Goal: Task Accomplishment & Management: Complete application form

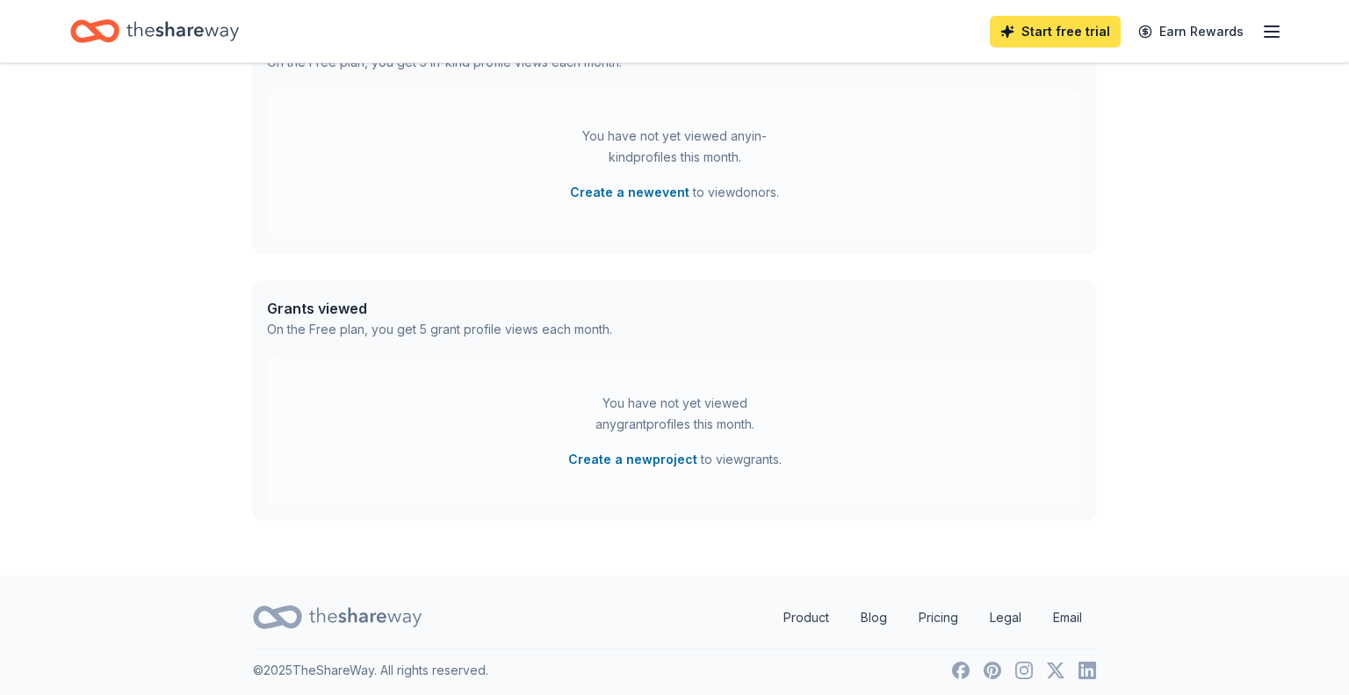
scroll to position [520, 0]
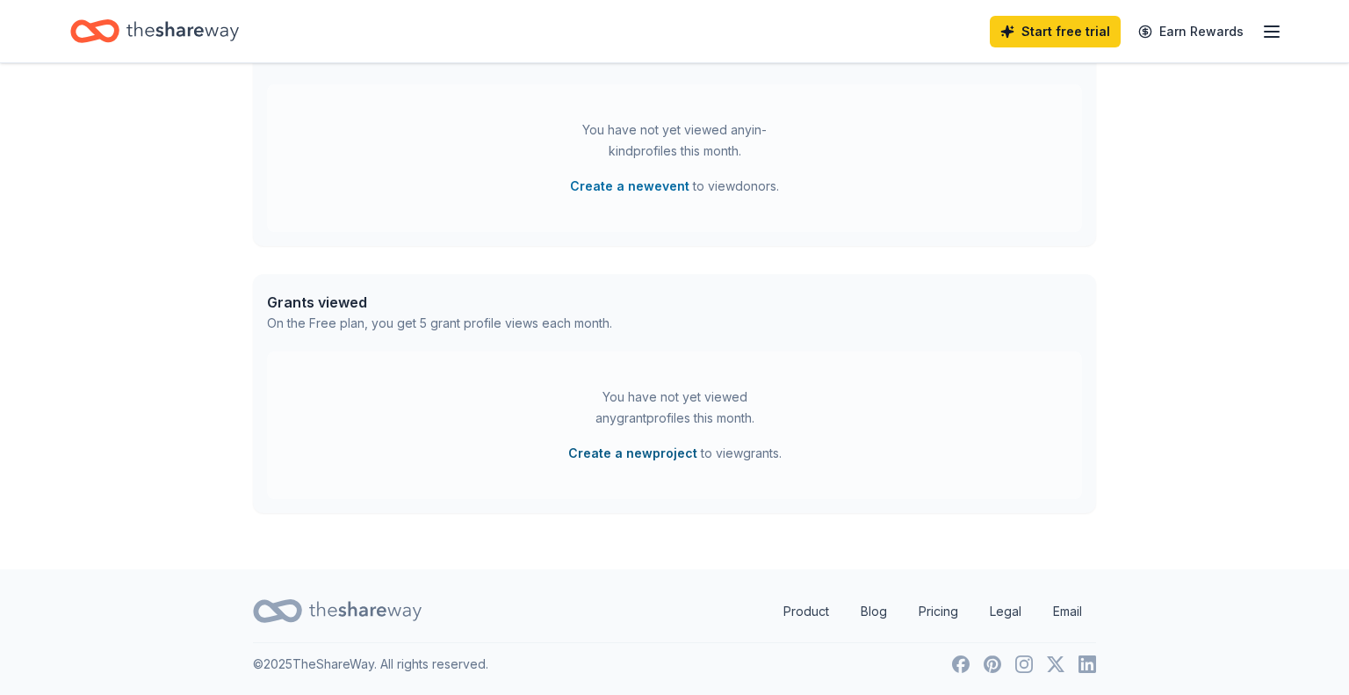
click at [617, 452] on button "Create a new project" at bounding box center [632, 453] width 129 height 21
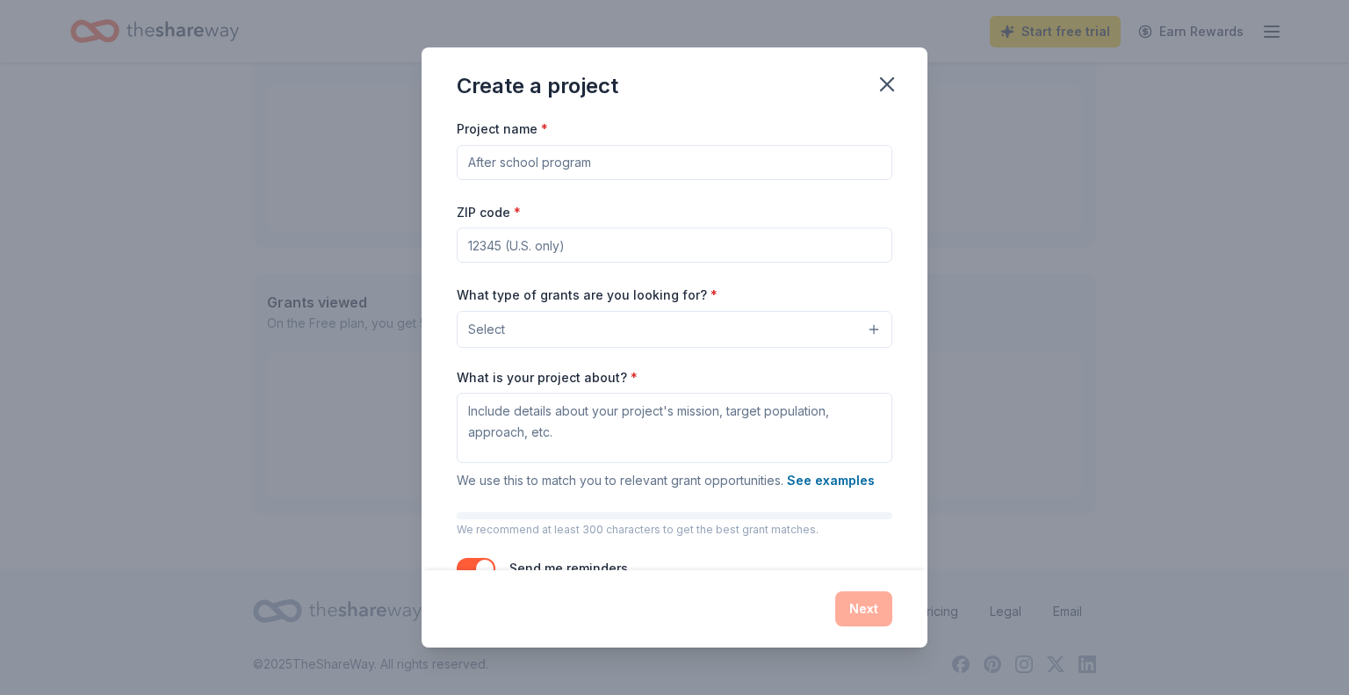
click at [579, 159] on input "Project name *" at bounding box center [675, 162] width 436 height 35
type input "Sophomore Class"
click at [489, 252] on input "ZIP code *" at bounding box center [675, 245] width 436 height 35
type input "76084"
click at [503, 331] on span "Select" at bounding box center [486, 329] width 37 height 21
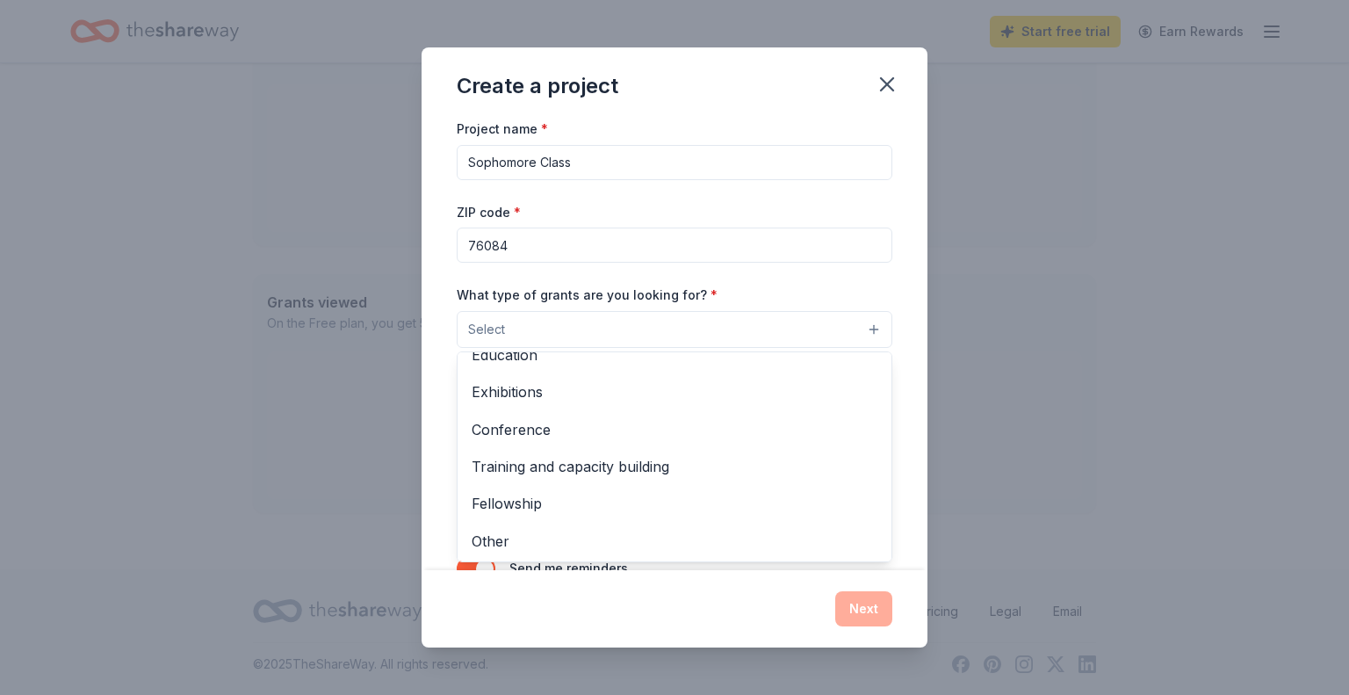
scroll to position [207, 0]
click at [495, 538] on span "Other" at bounding box center [675, 539] width 406 height 23
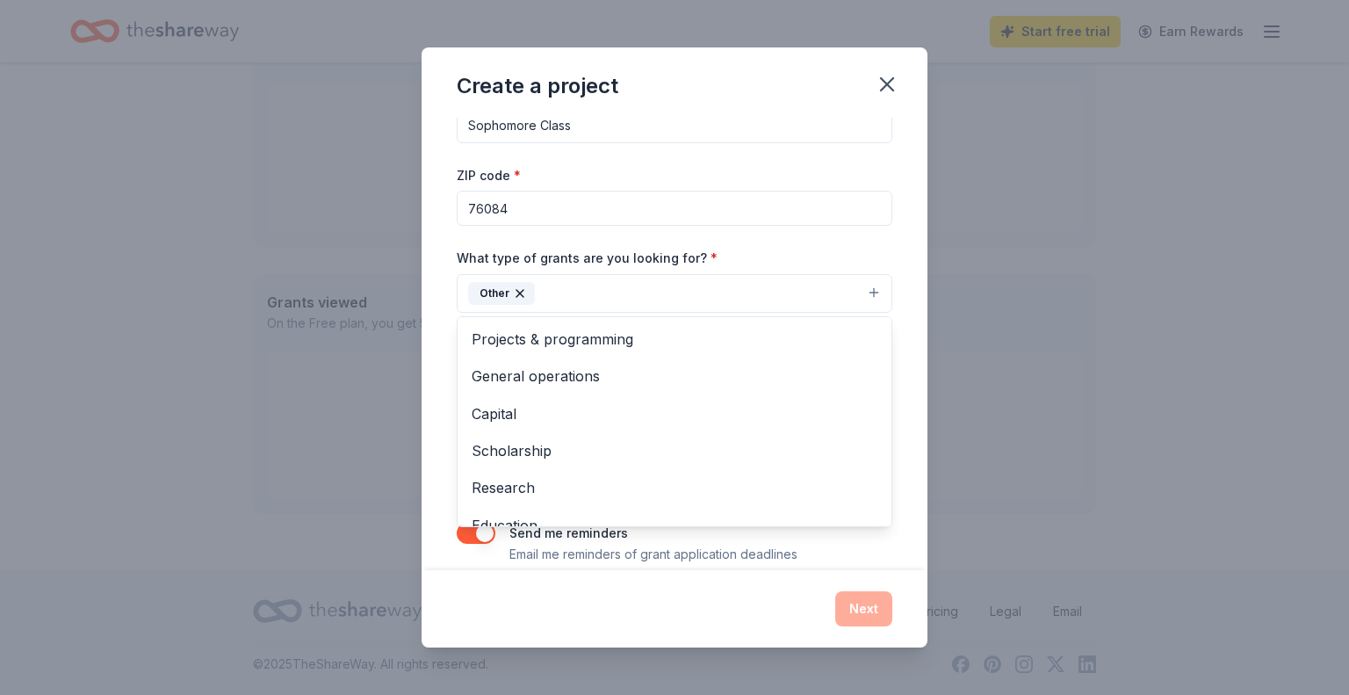
scroll to position [61, 0]
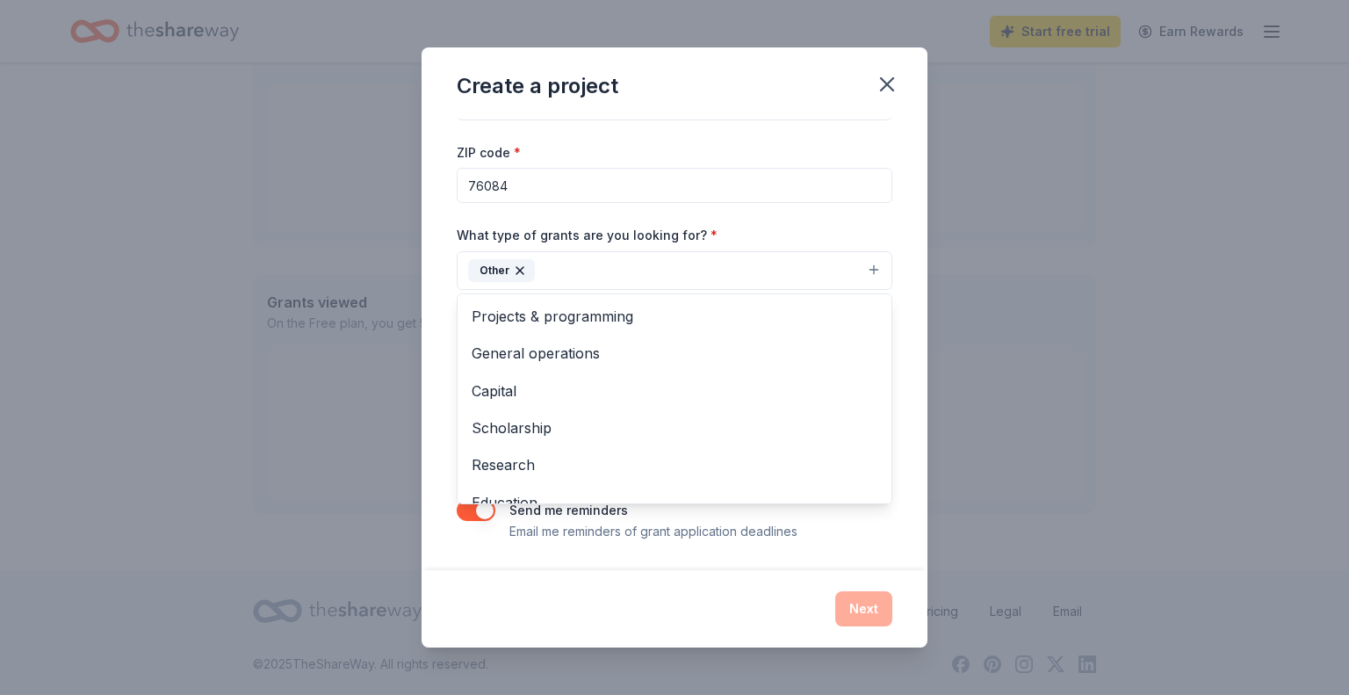
click at [560, 355] on span "General operations" at bounding box center [675, 353] width 406 height 23
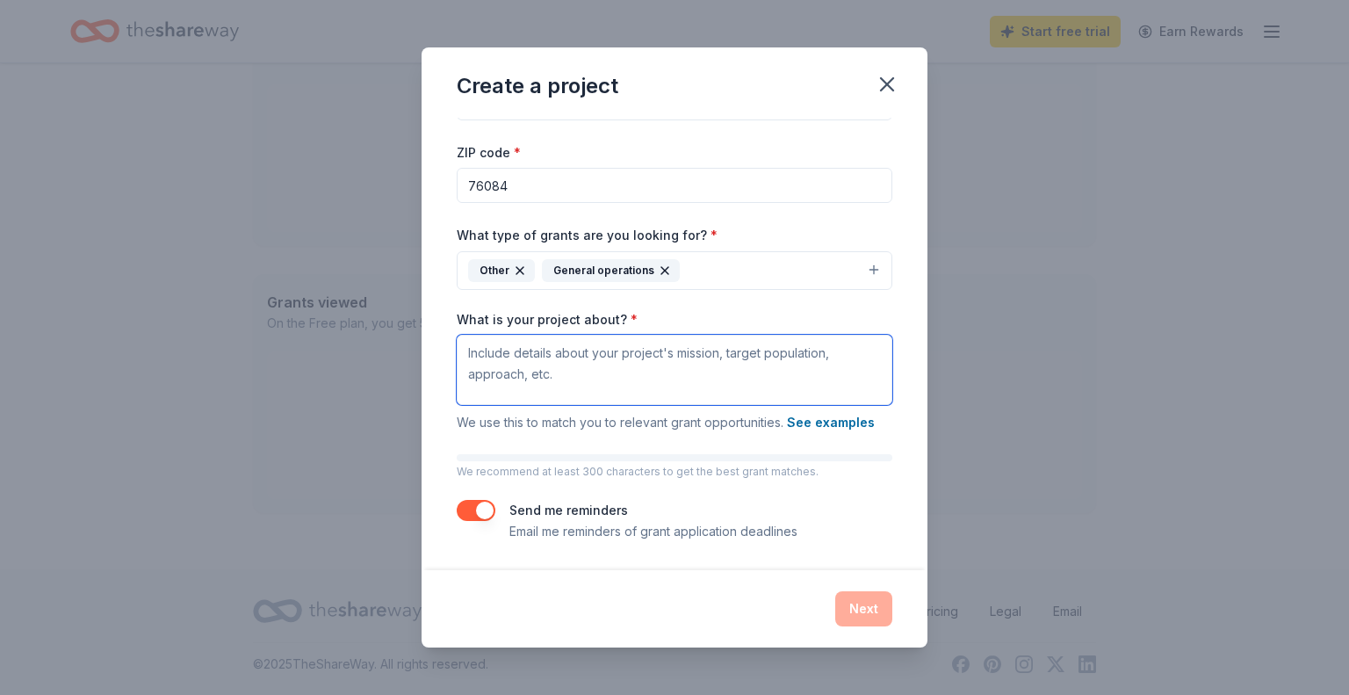
click at [746, 357] on textarea "What is your project about? *" at bounding box center [675, 370] width 436 height 70
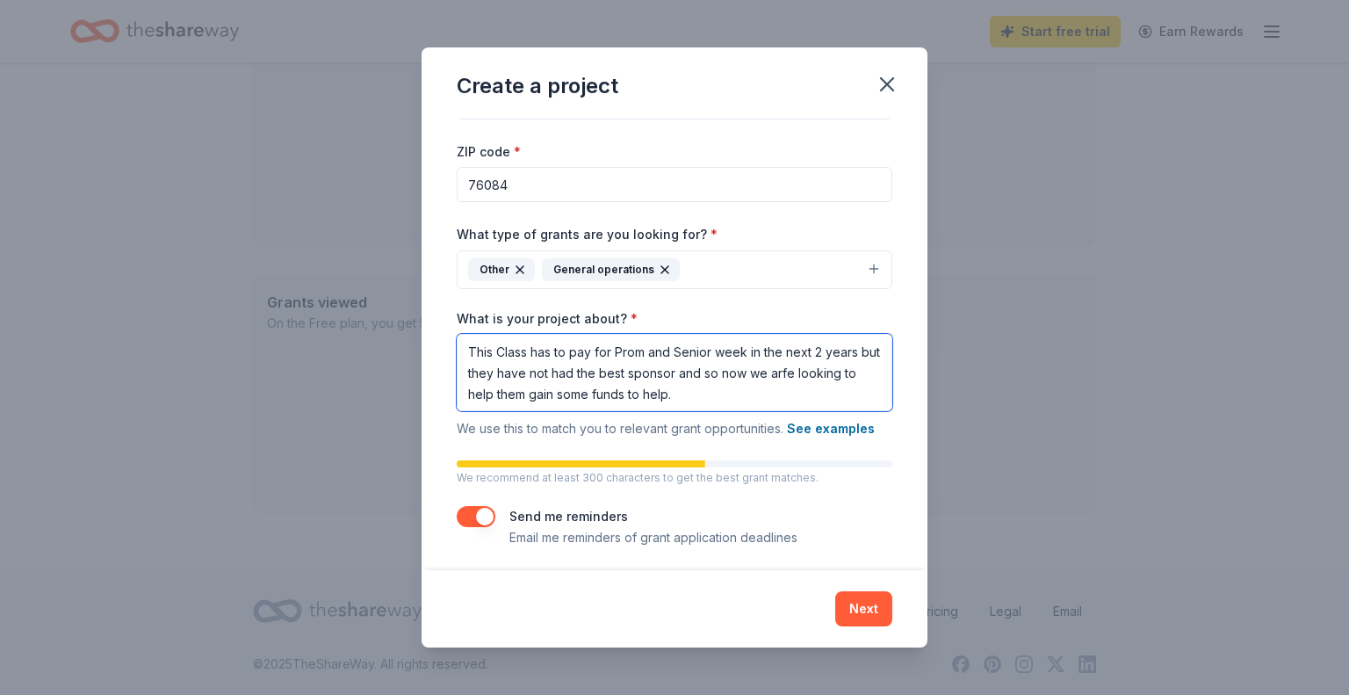
click at [769, 383] on textarea "This Class has to pay for Prom and Senior week in the next 2 years but they hav…" at bounding box center [675, 372] width 436 height 77
click at [781, 372] on textarea "This Class has to pay for Prom and Senior week in the next 2 years but they hav…" at bounding box center [675, 372] width 436 height 77
click at [660, 395] on textarea "This Class has to pay for Prom and Senior week in the next 2 years but they hav…" at bounding box center [675, 372] width 436 height 77
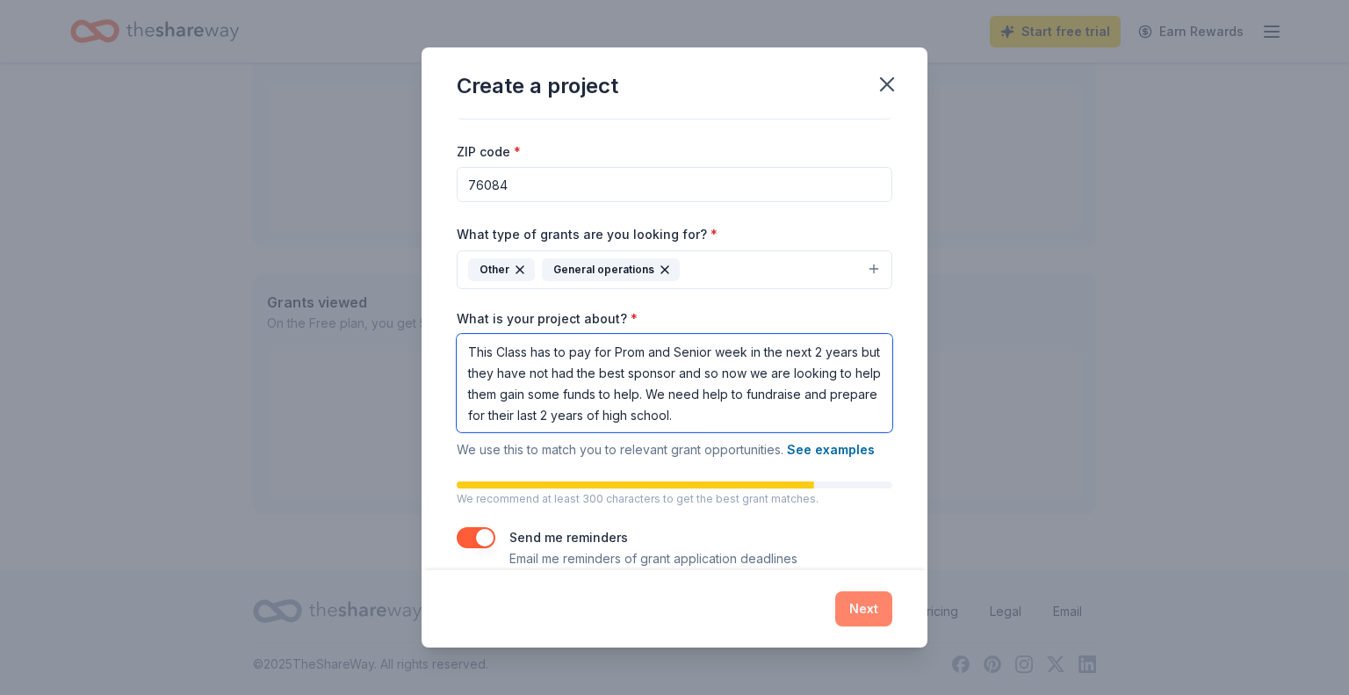
type textarea "This Class has to pay for Prom and Senior week in the next 2 years but they hav…"
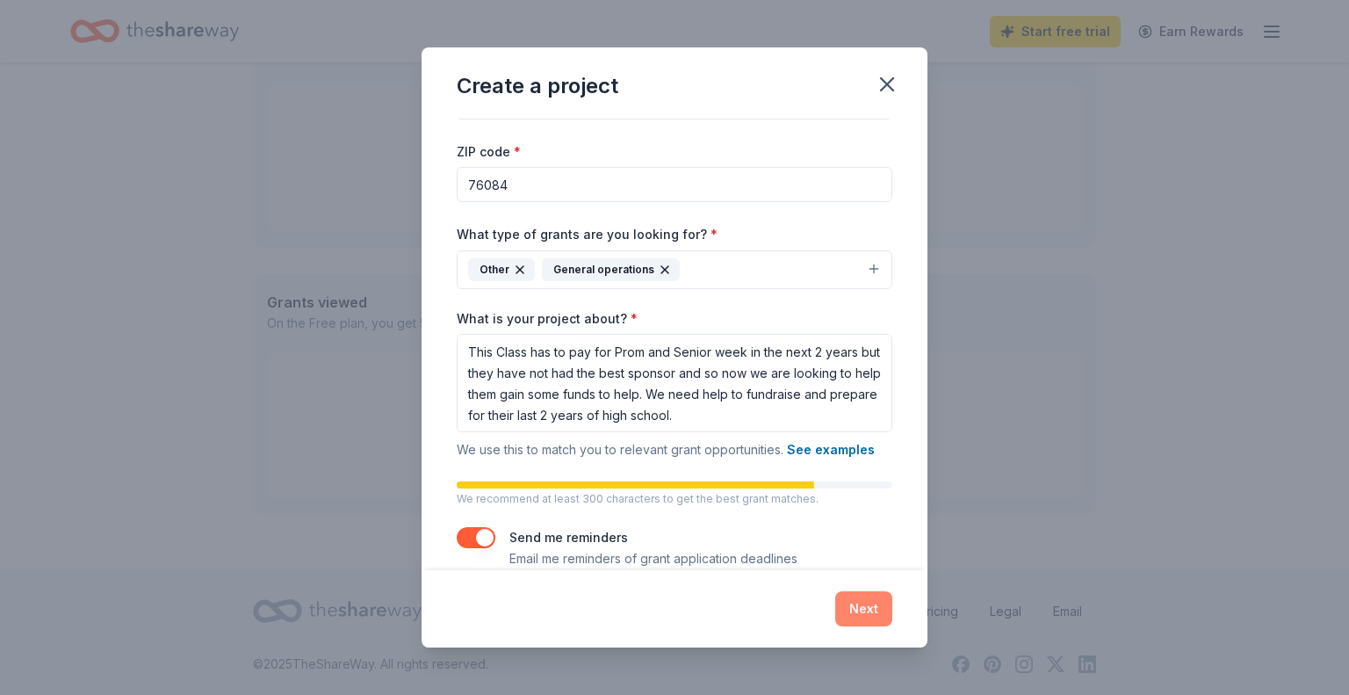
click at [861, 612] on button "Next" at bounding box center [863, 608] width 57 height 35
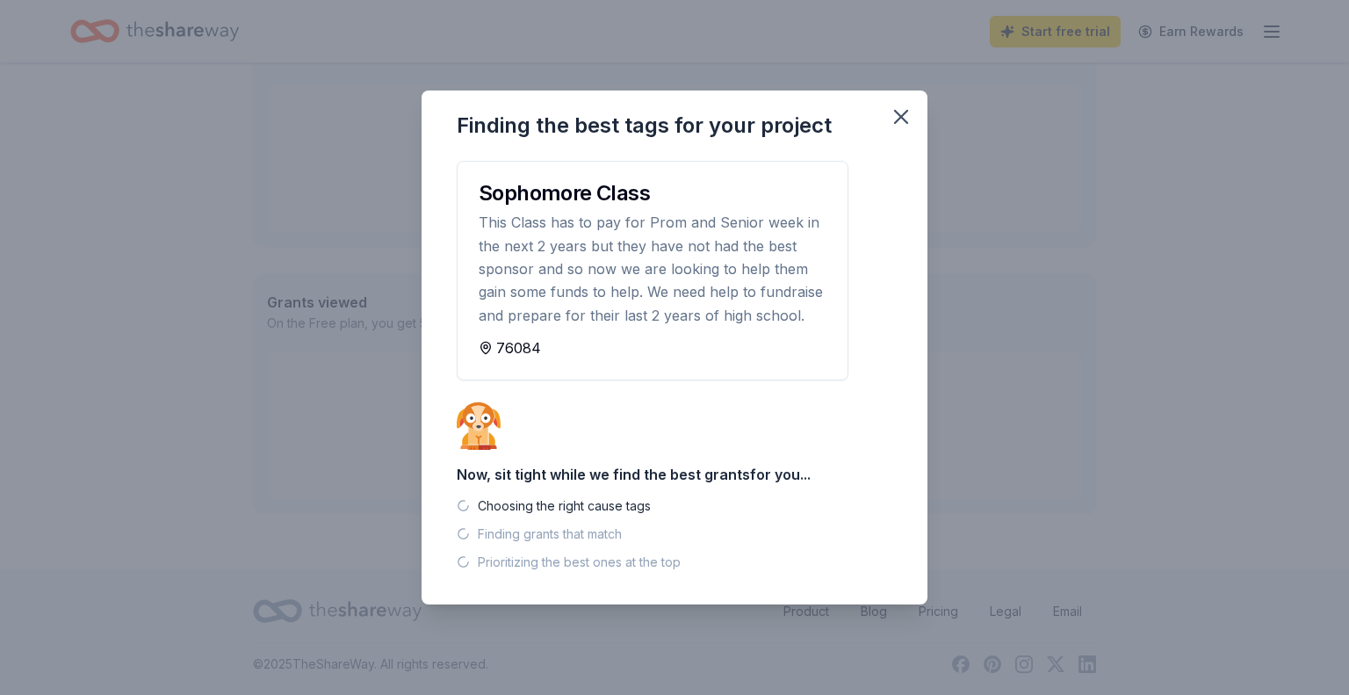
scroll to position [485, 0]
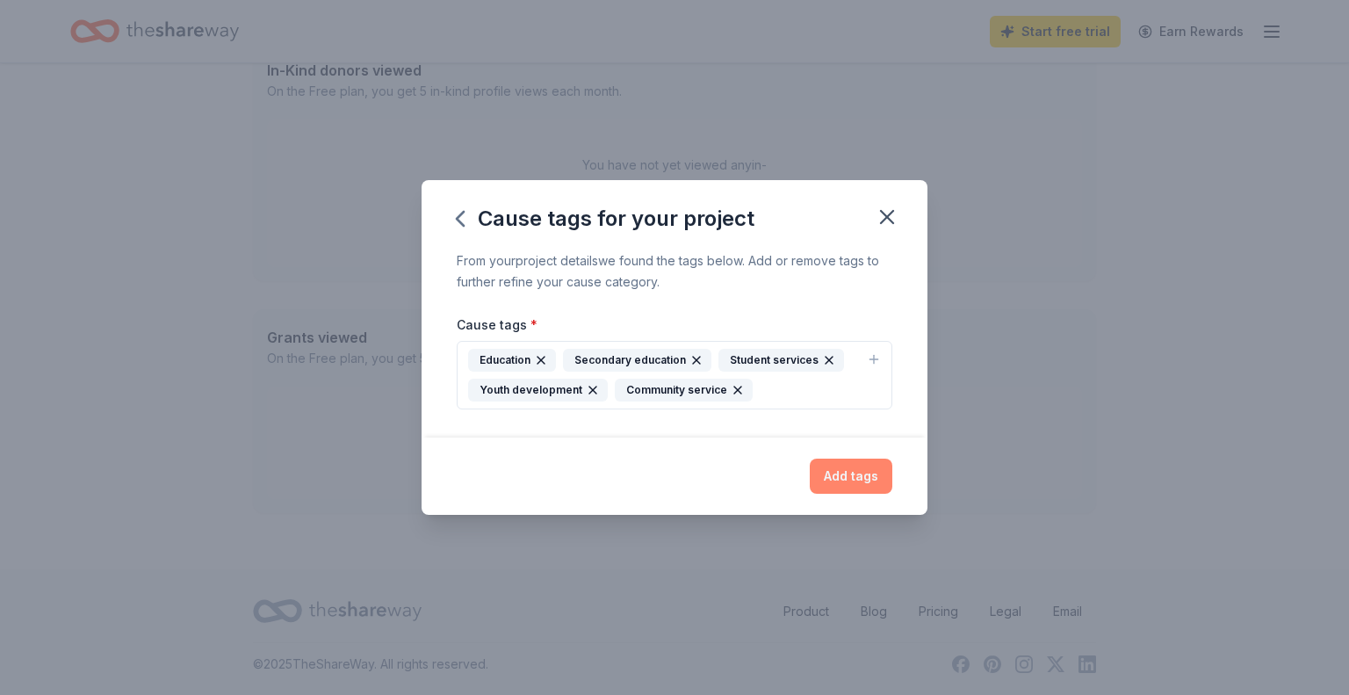
click at [855, 479] on button "Add tags" at bounding box center [851, 476] width 83 height 35
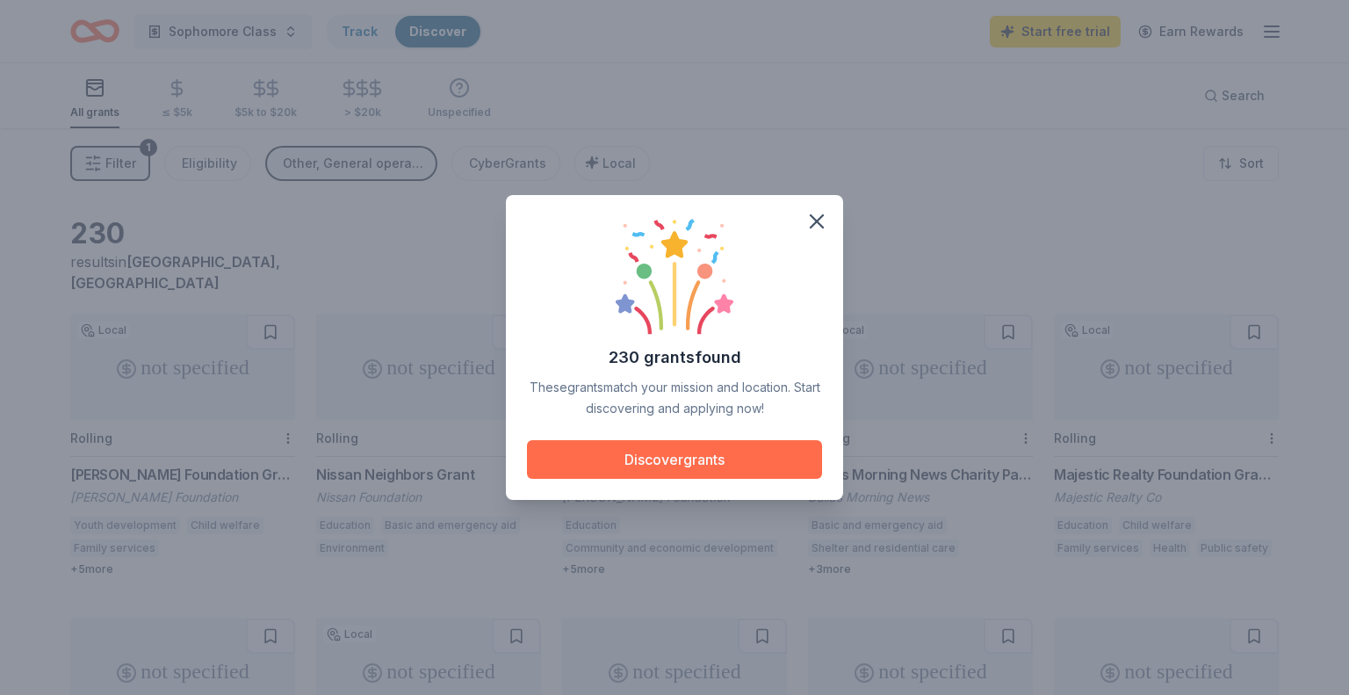
click at [671, 463] on button "Discover grants" at bounding box center [674, 459] width 295 height 39
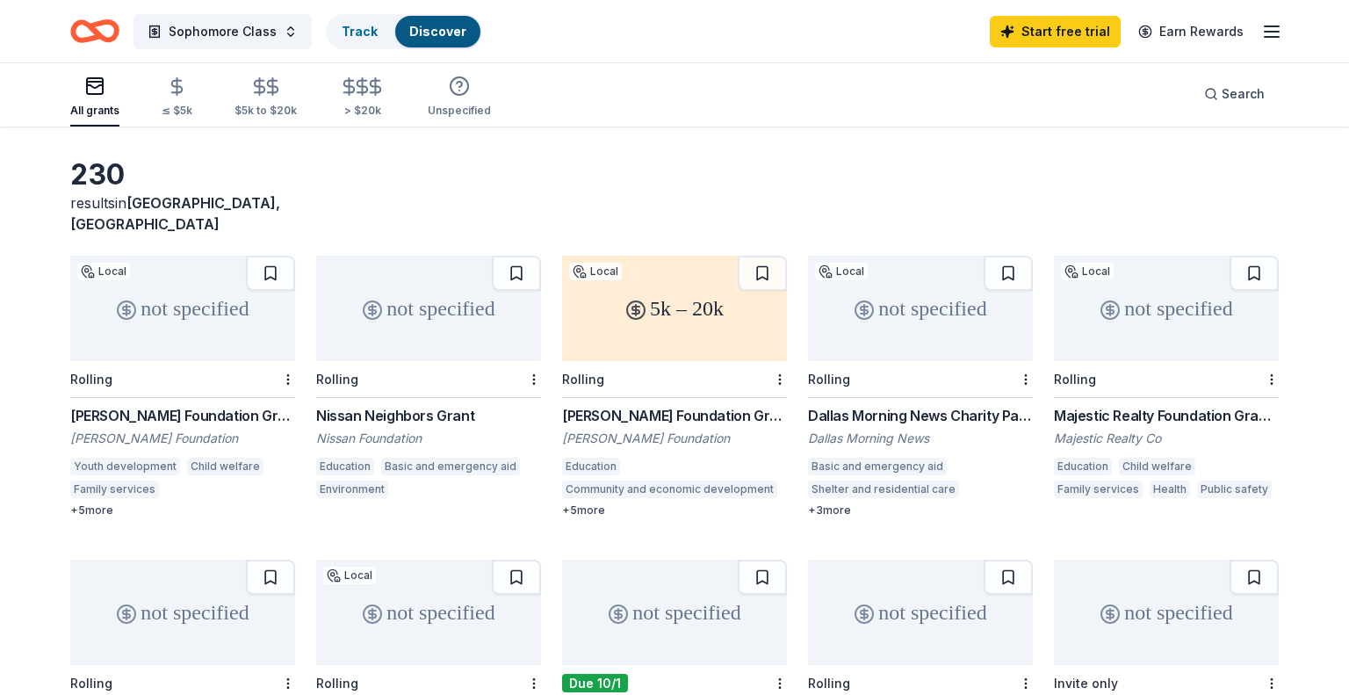
scroll to position [57, 0]
click at [170, 107] on div "≤ $5k" at bounding box center [177, 111] width 31 height 14
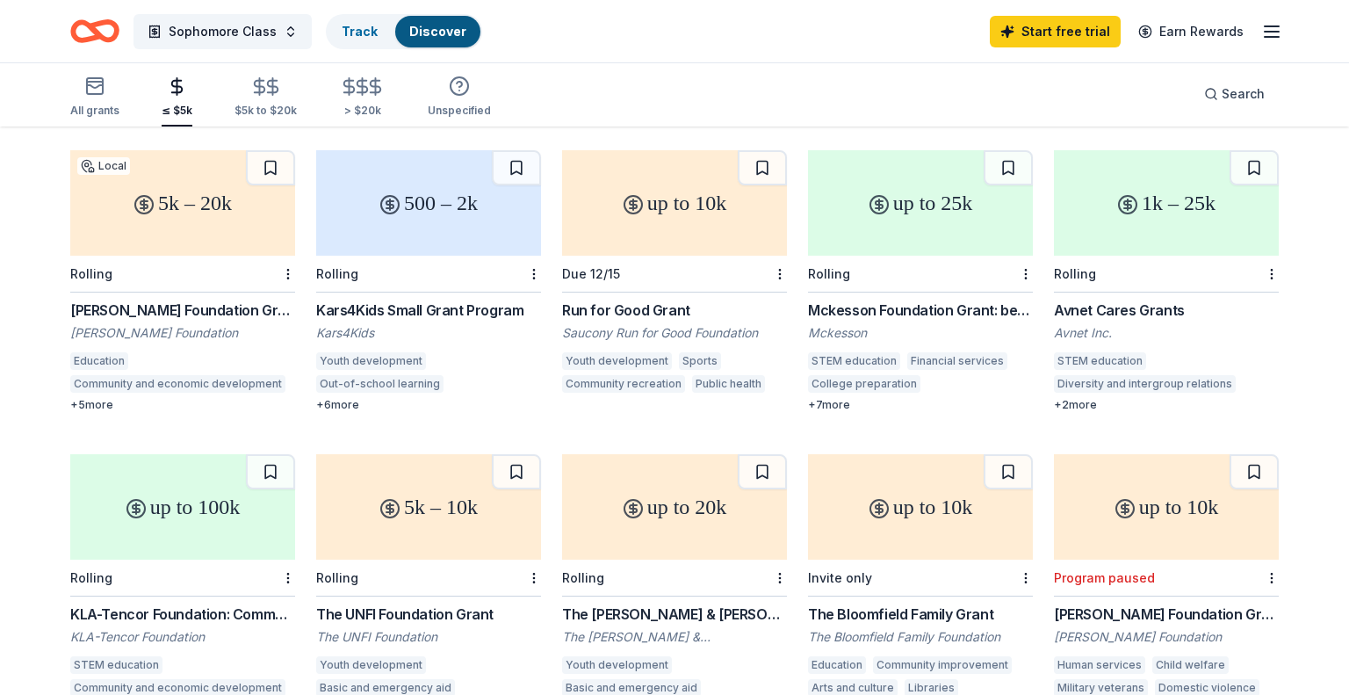
scroll to position [165, 0]
click at [84, 397] on div "+ 5 more" at bounding box center [182, 404] width 225 height 14
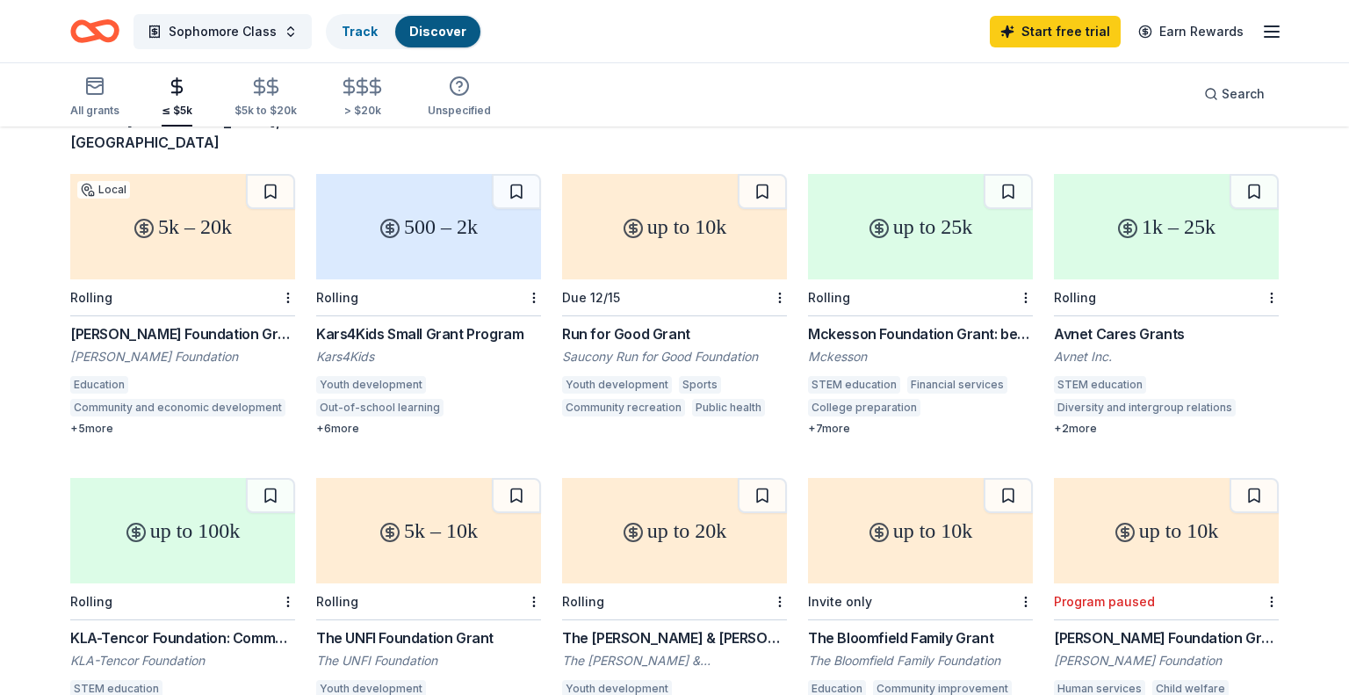
scroll to position [0, 0]
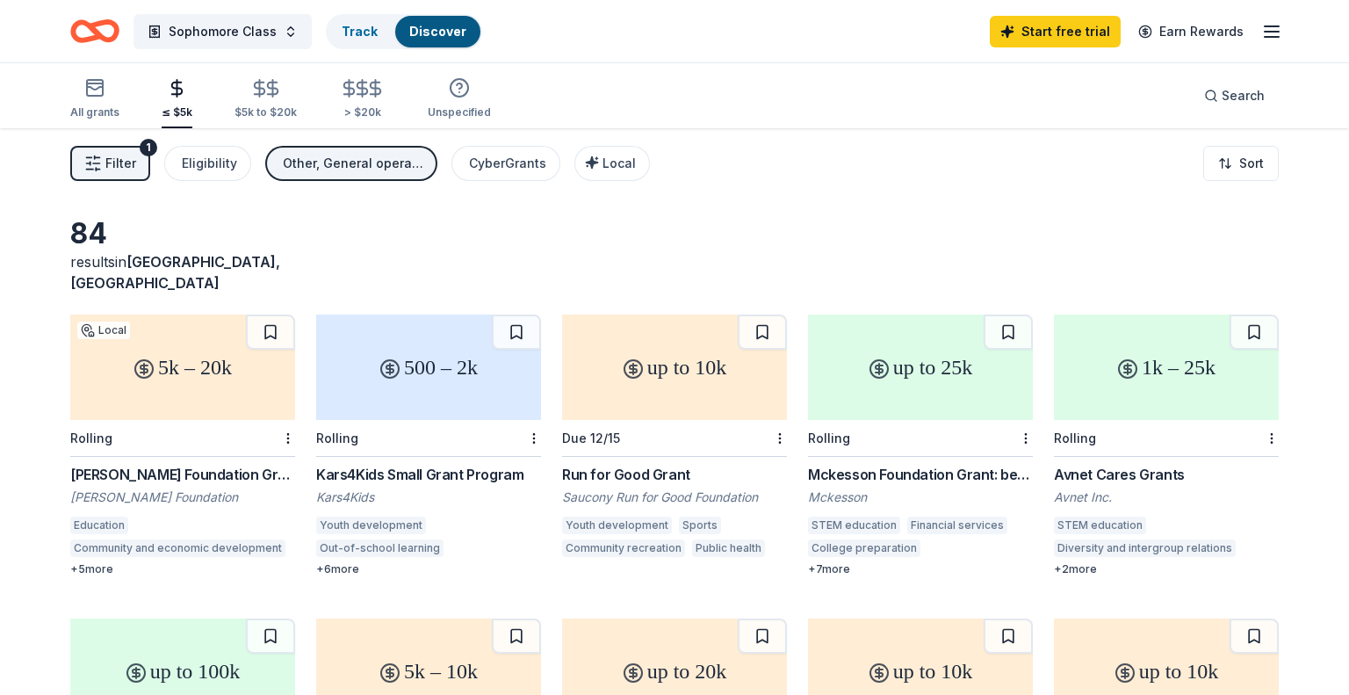
click at [1267, 33] on icon "button" at bounding box center [1271, 31] width 21 height 21
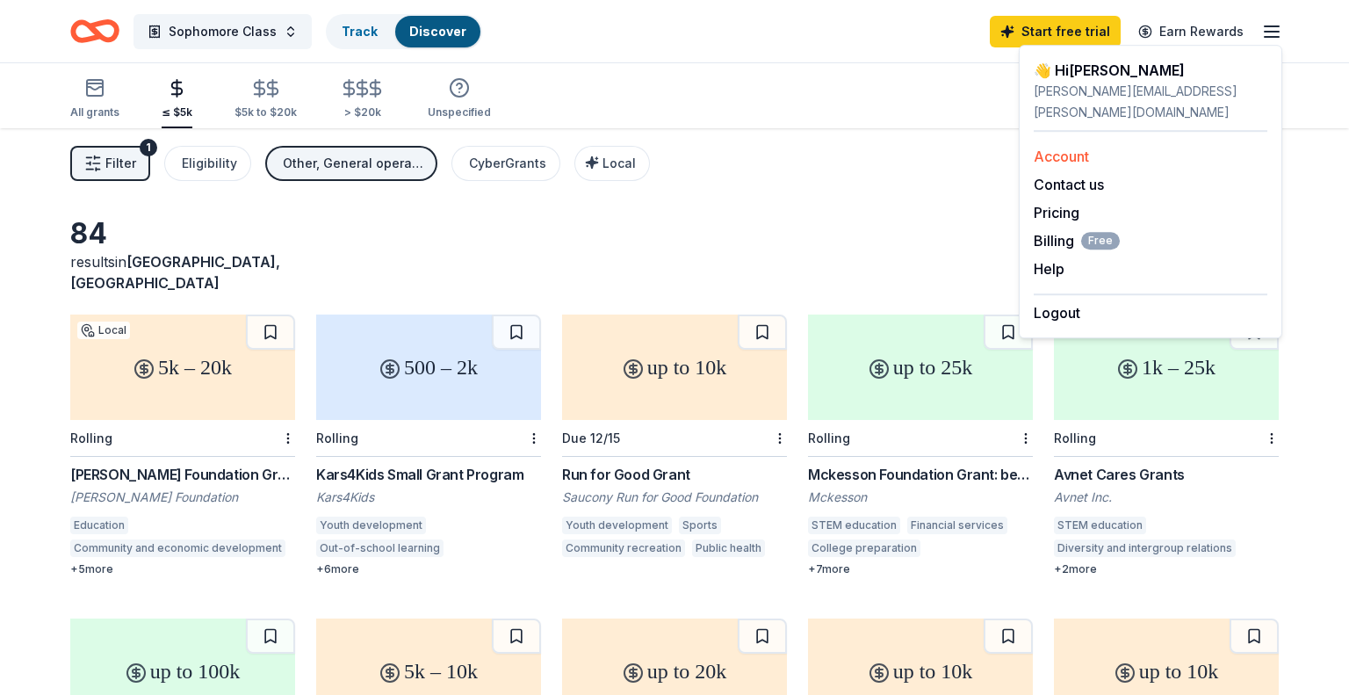
click at [1075, 148] on link "Account" at bounding box center [1061, 157] width 55 height 18
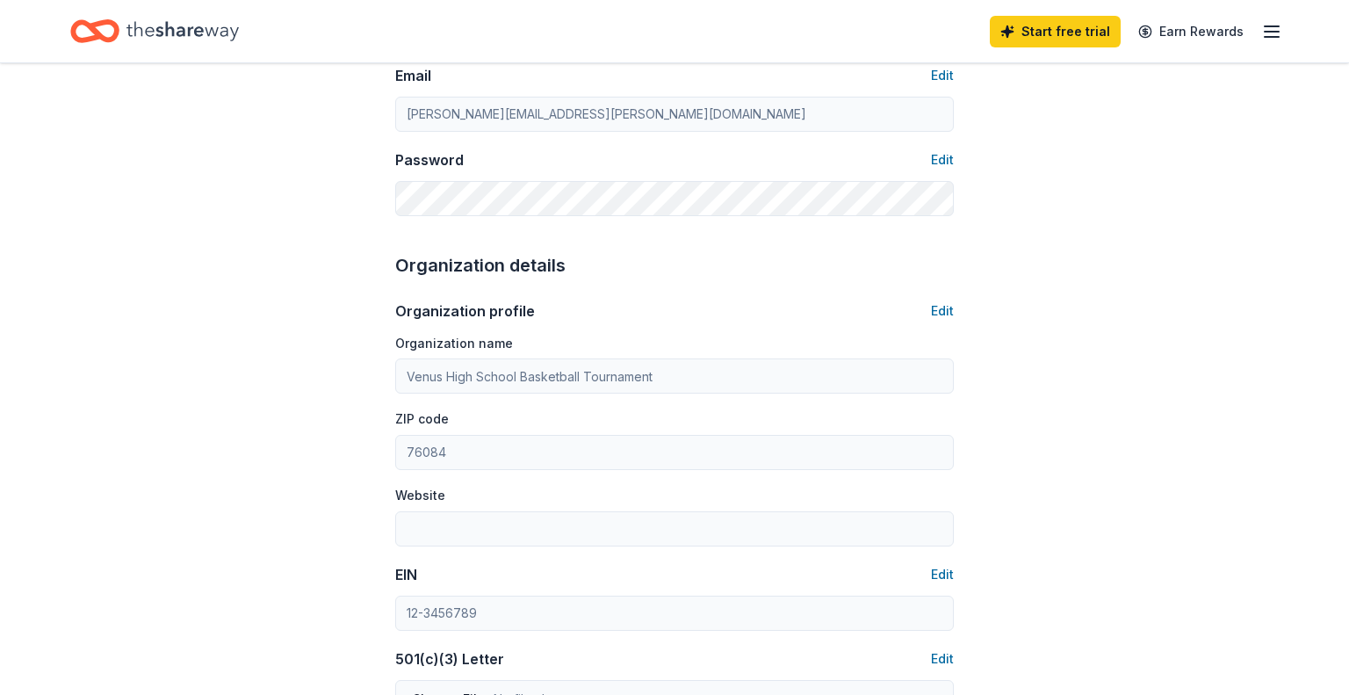
scroll to position [379, 0]
click at [937, 308] on button "Edit" at bounding box center [942, 309] width 23 height 21
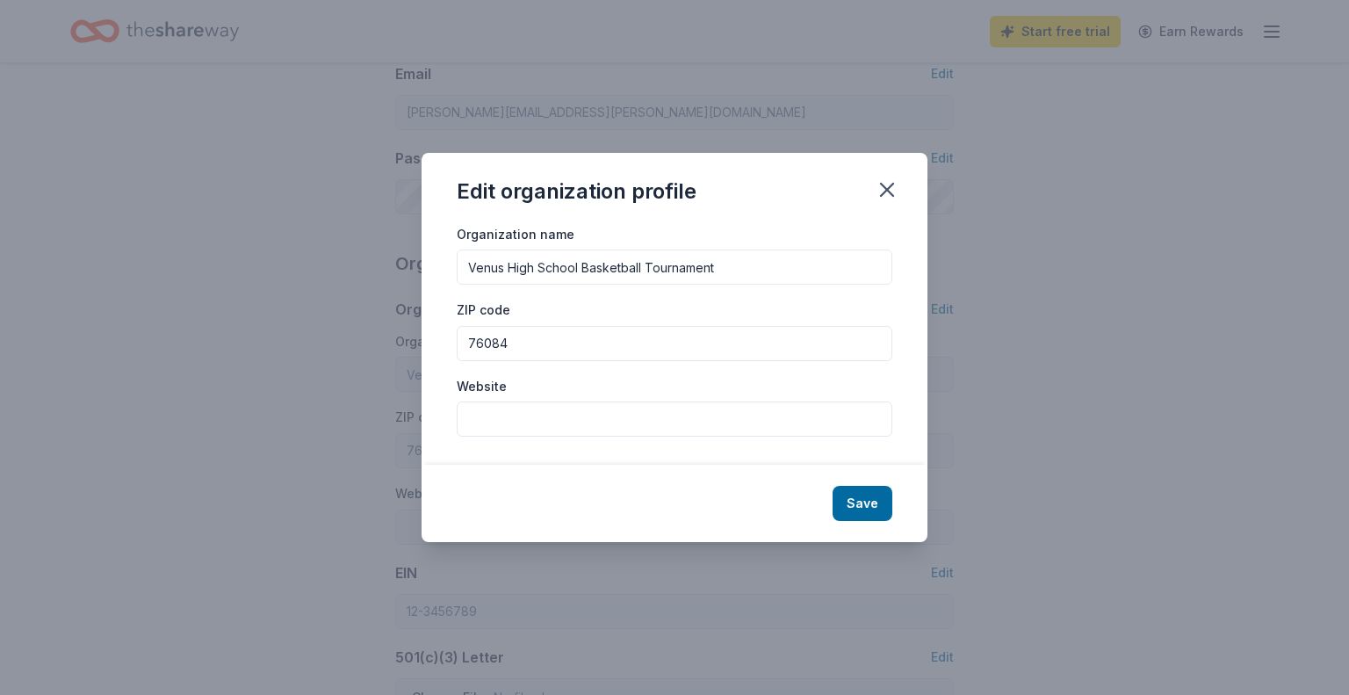
click at [723, 271] on input "Venus High School Basketball Tournament" at bounding box center [675, 266] width 436 height 35
type input "Venus High School Sophomore Class"
click at [871, 515] on button "Save" at bounding box center [863, 503] width 60 height 35
type input "Venus High School Sophomore Class"
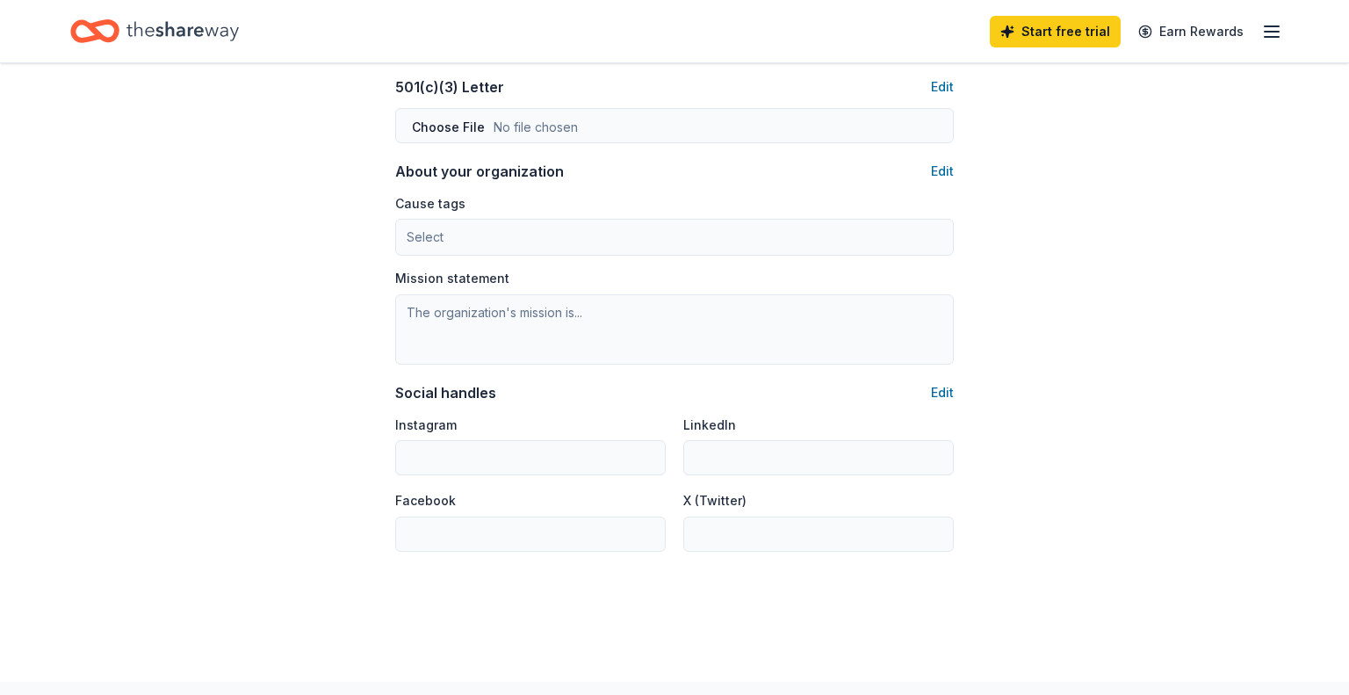
scroll to position [969, 0]
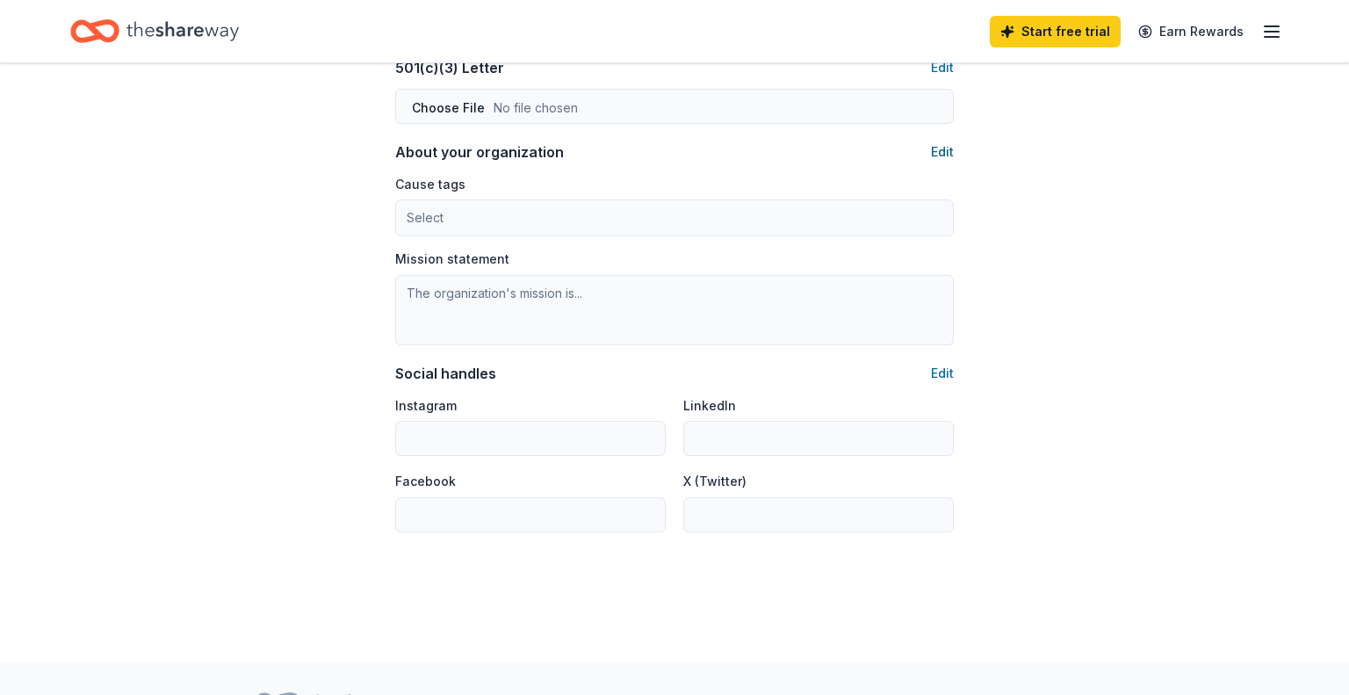
click at [942, 151] on button "Edit" at bounding box center [942, 151] width 23 height 21
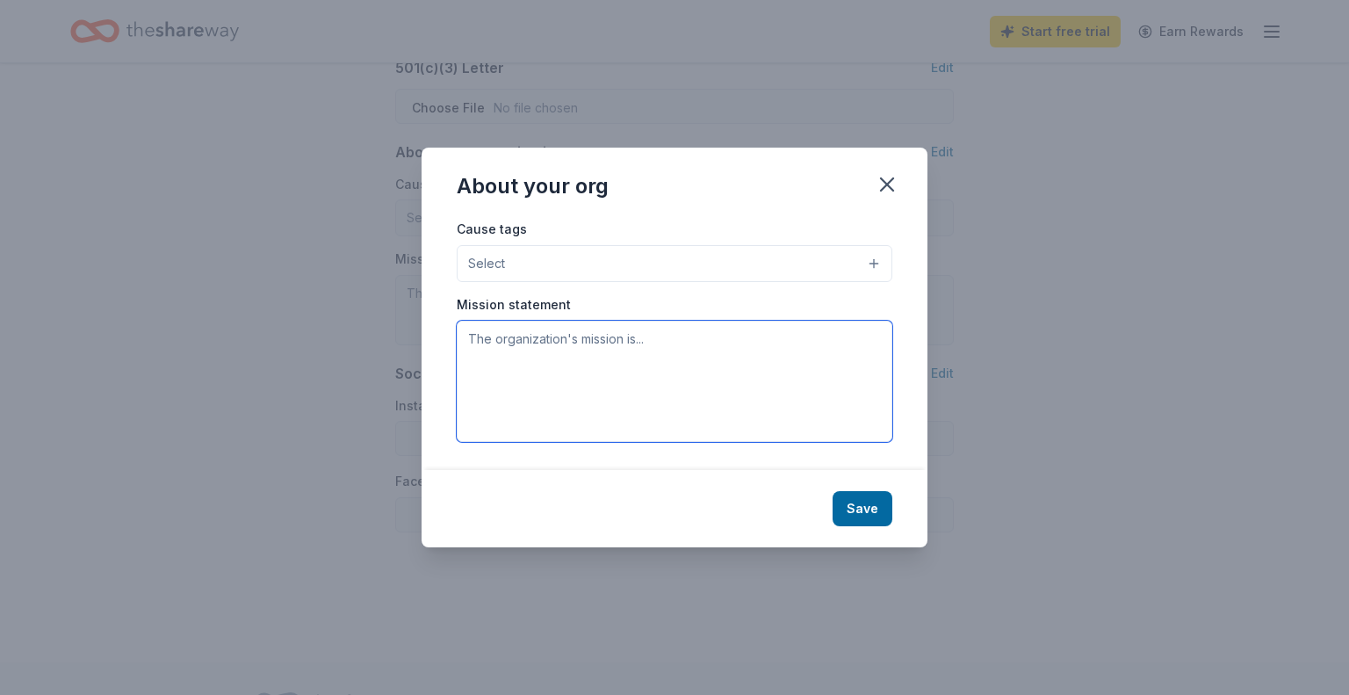
click at [481, 349] on textarea at bounding box center [675, 381] width 436 height 121
click at [514, 261] on button "Select" at bounding box center [675, 263] width 436 height 37
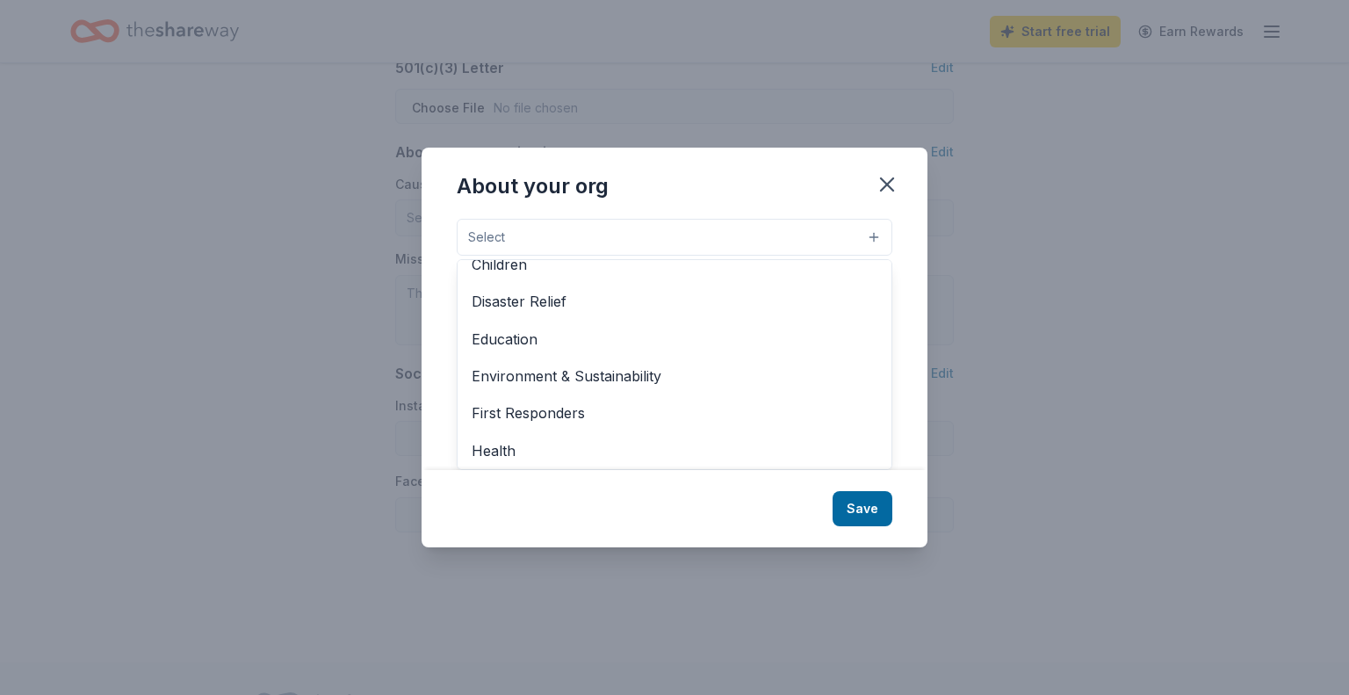
scroll to position [96, 0]
click at [1052, 430] on div "About your org Cause tags Select Animals Art & Culture Children Disaster Relief…" at bounding box center [674, 347] width 1349 height 695
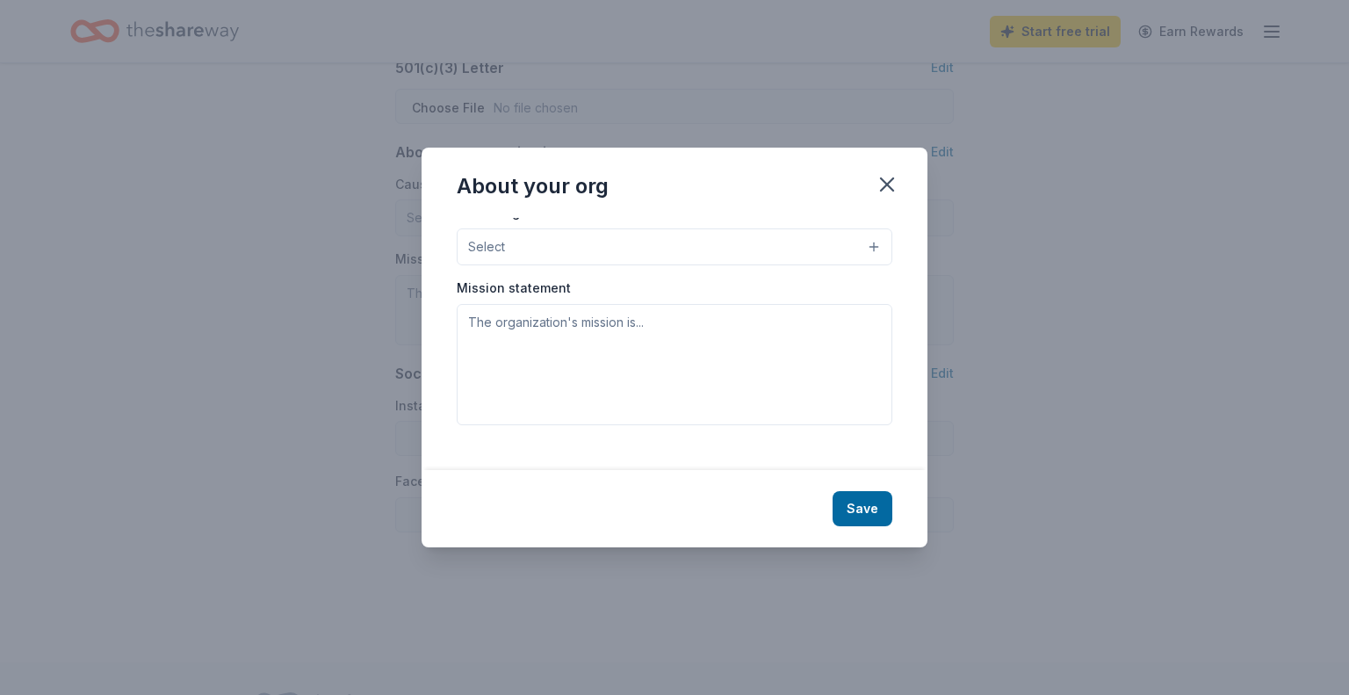
scroll to position [0, 0]
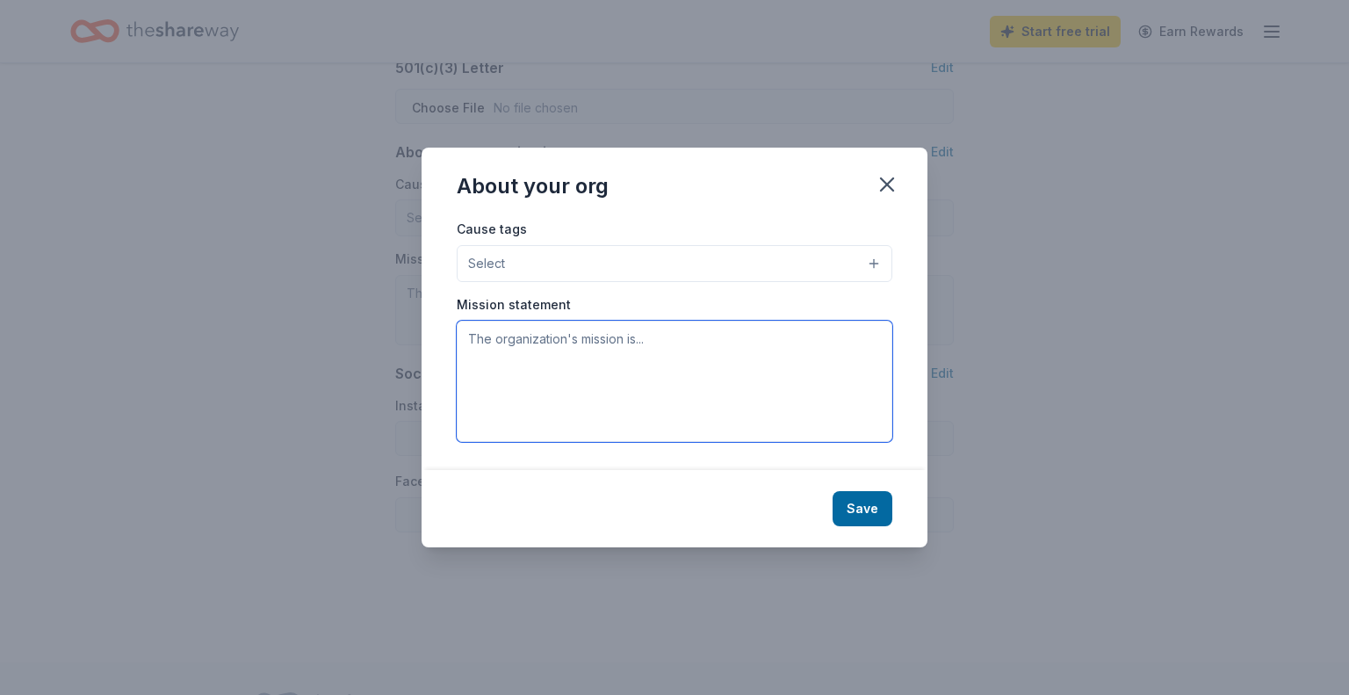
click at [514, 368] on textarea at bounding box center [675, 381] width 436 height 121
click at [897, 190] on icon "button" at bounding box center [887, 184] width 25 height 25
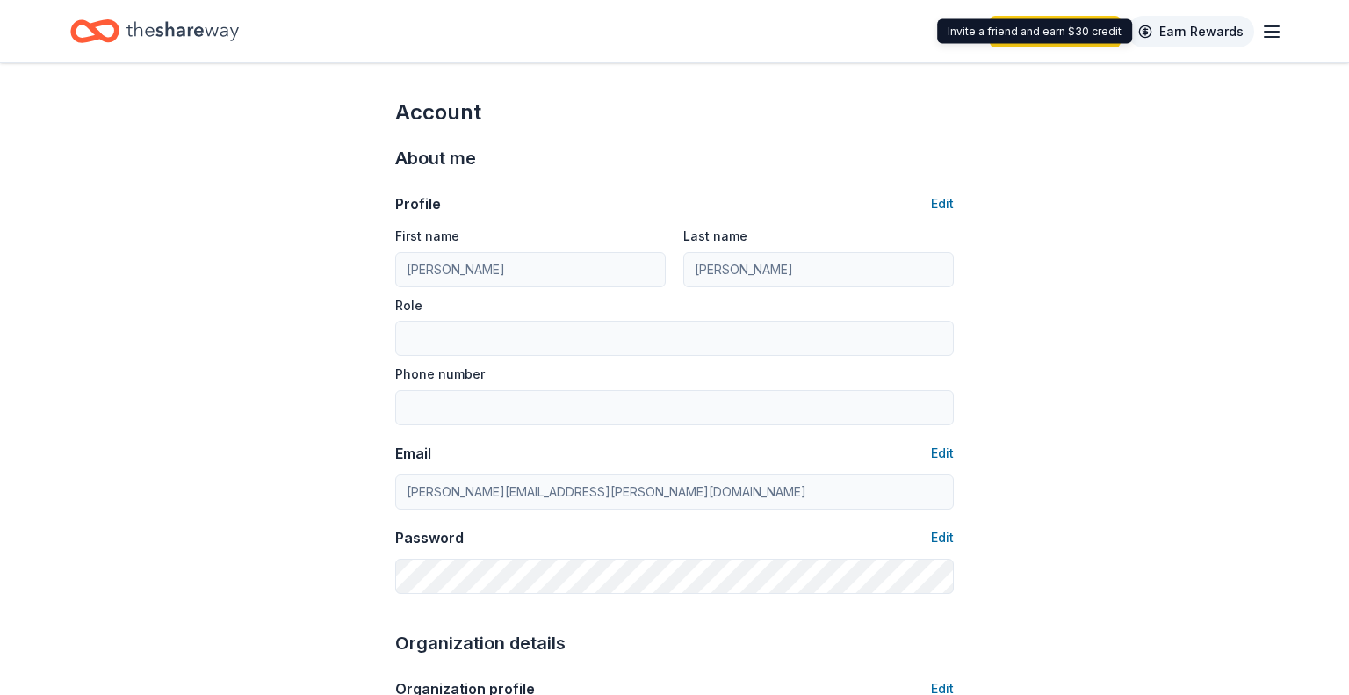
click at [1192, 33] on link "Earn Rewards" at bounding box center [1191, 32] width 126 height 32
click at [1182, 41] on link "Earn Rewards" at bounding box center [1191, 32] width 126 height 32
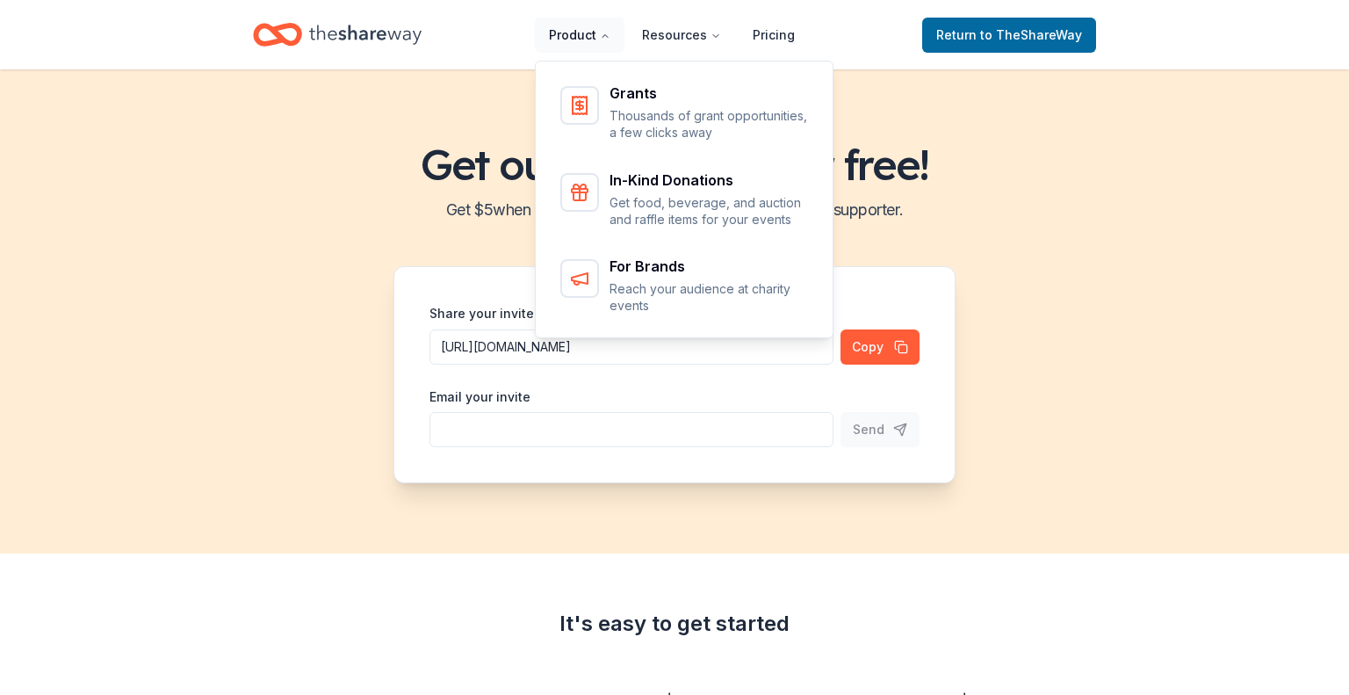
click at [590, 37] on button "Product" at bounding box center [580, 35] width 90 height 35
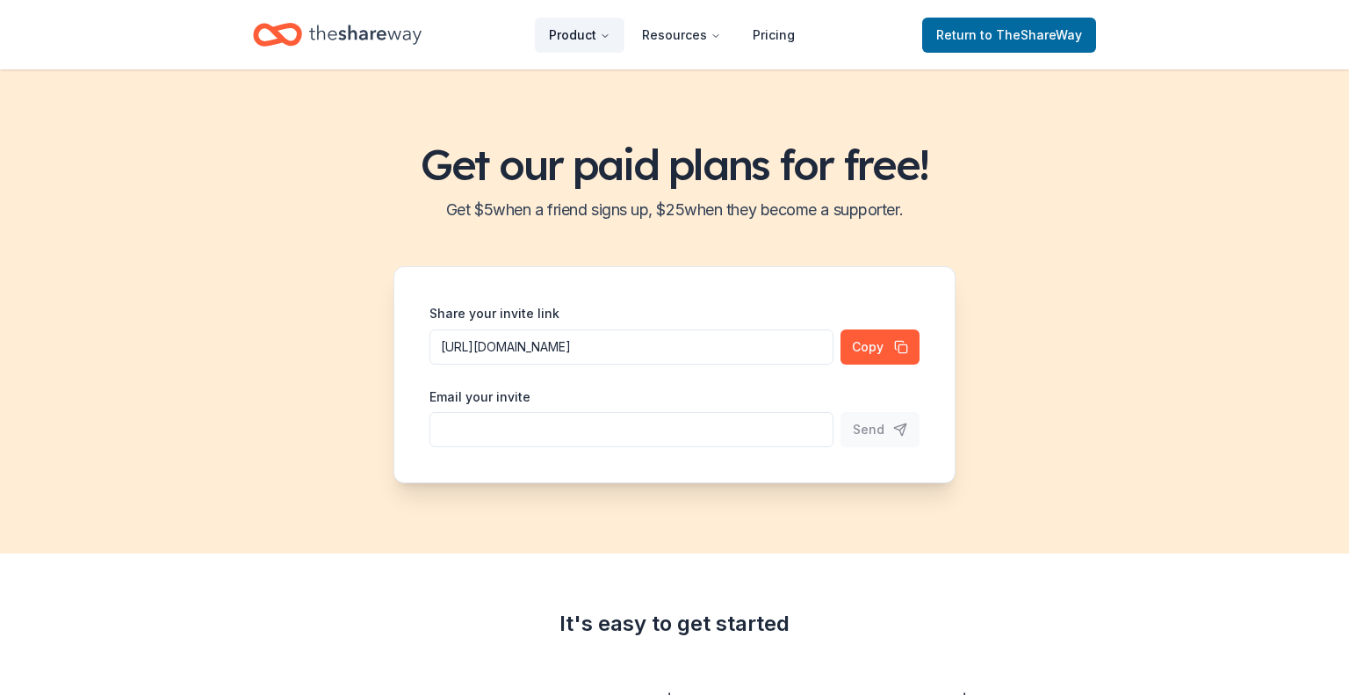
click at [590, 37] on button "Product" at bounding box center [580, 35] width 90 height 35
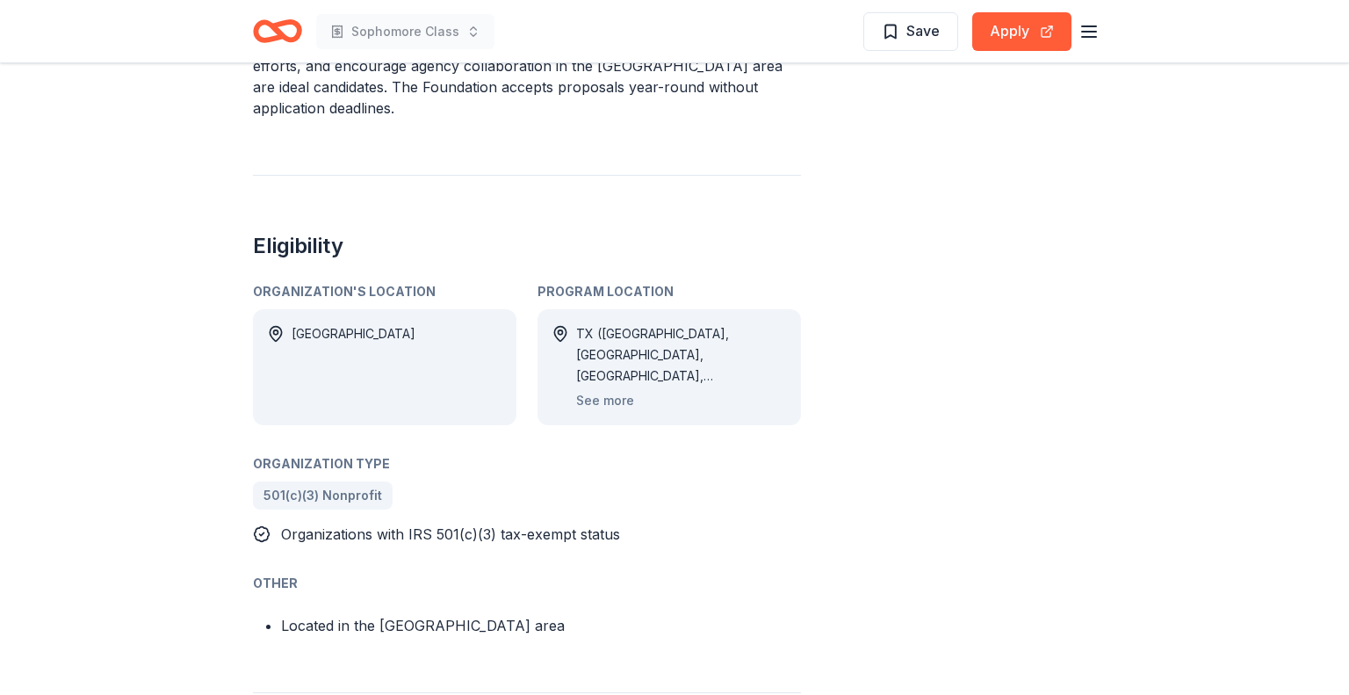
scroll to position [904, 0]
